Goal: Information Seeking & Learning: Stay updated

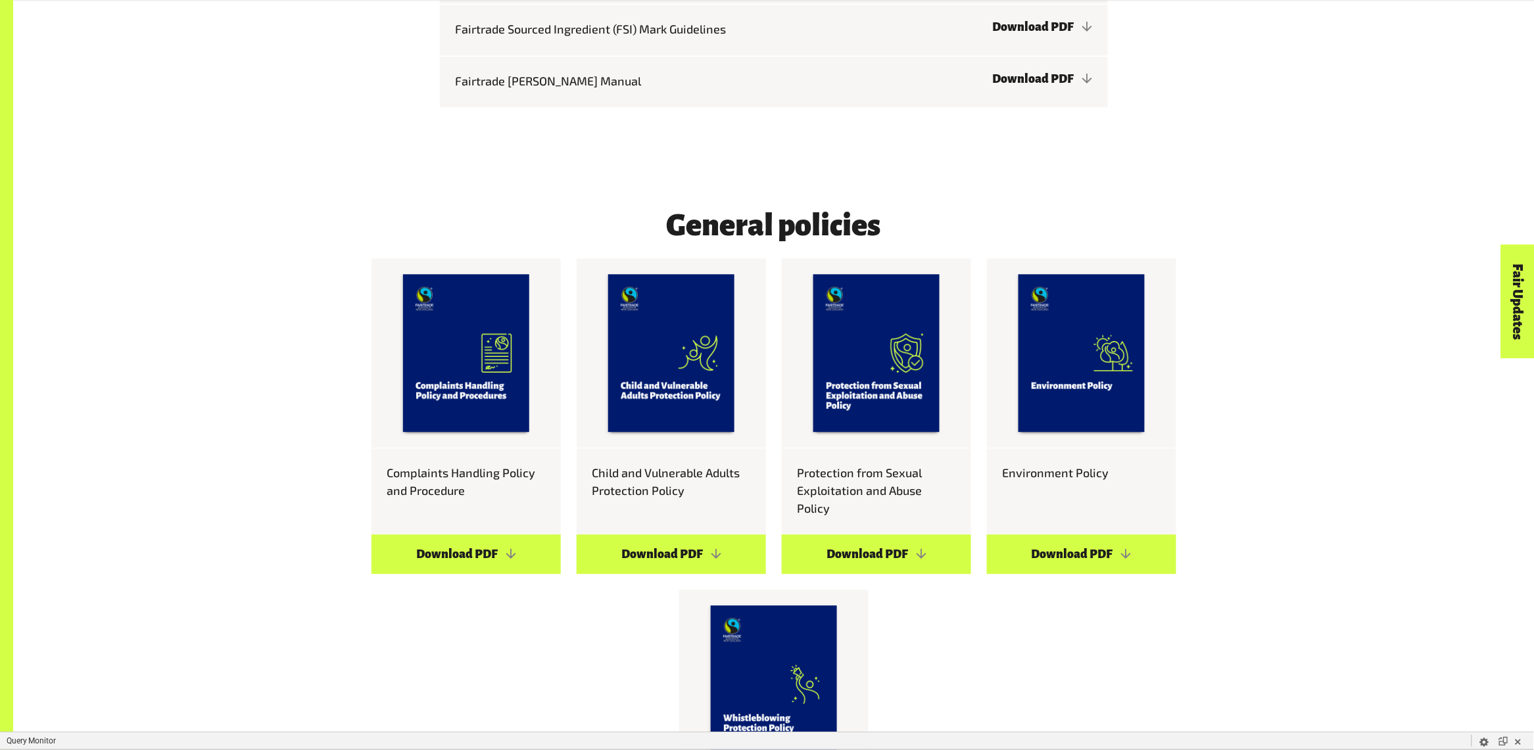
scroll to position [3485, 0]
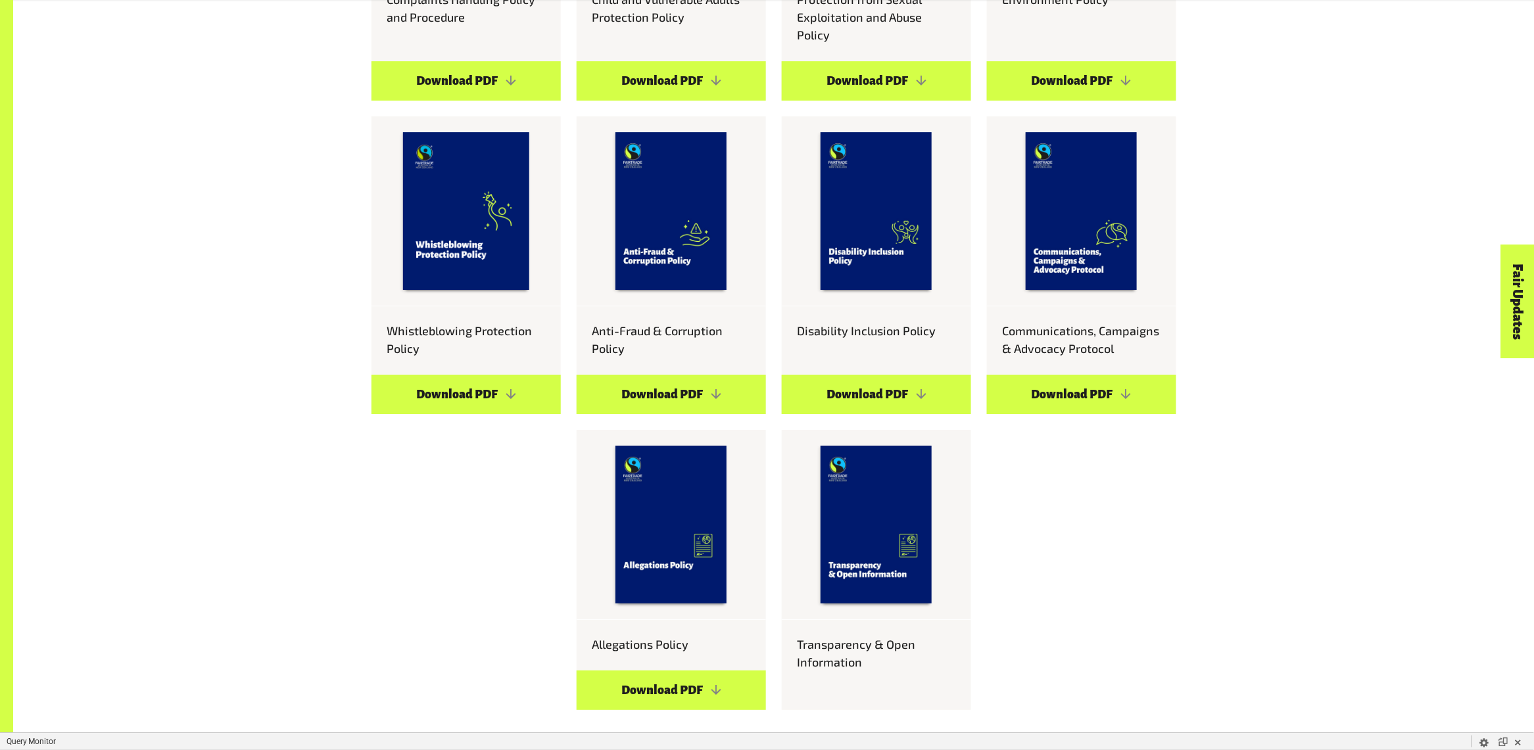
scroll to position [3741, 0]
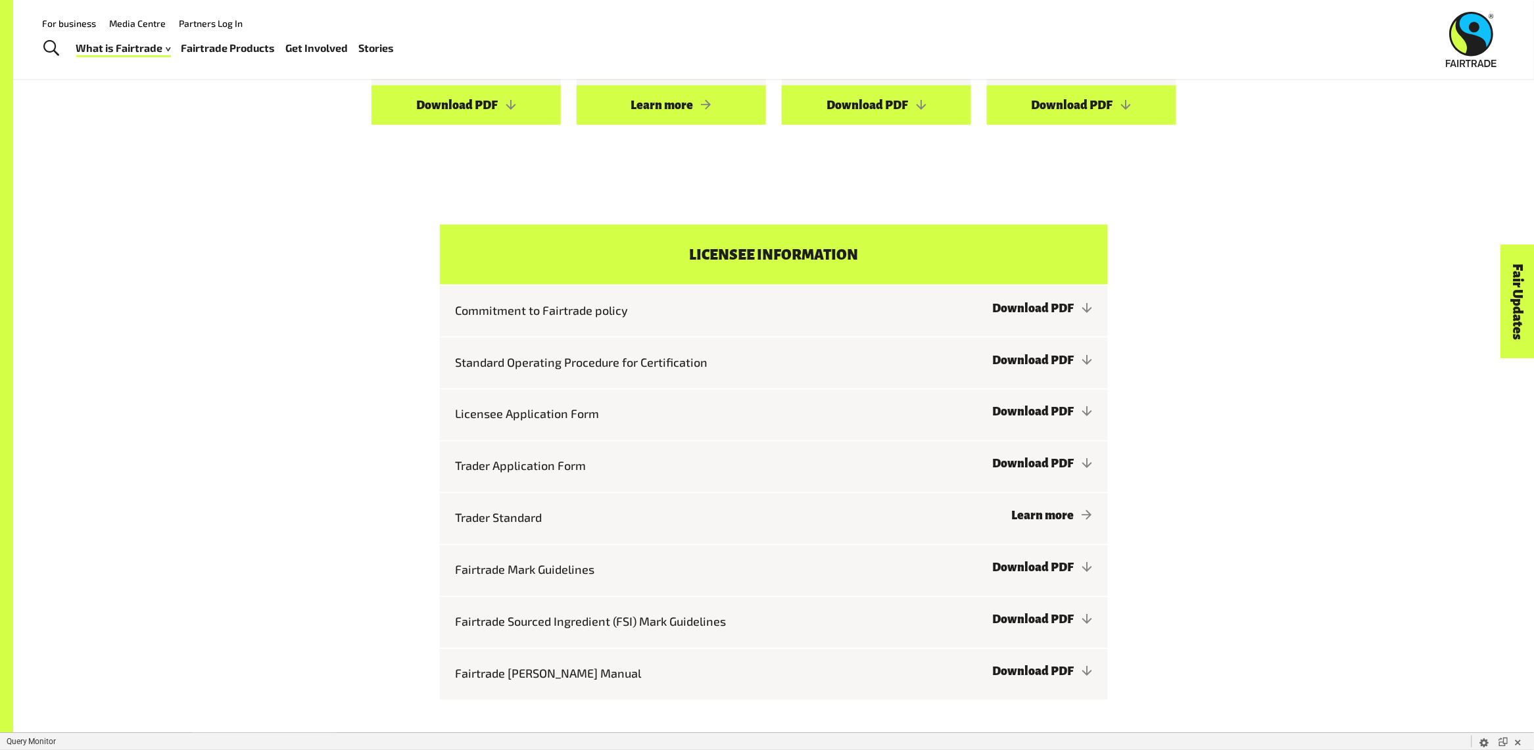
scroll to position [2167, 0]
